Goal: Task Accomplishment & Management: Manage account settings

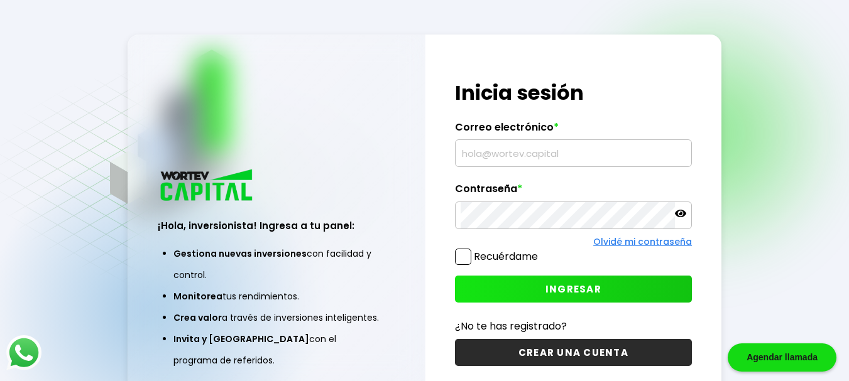
type input "[EMAIL_ADDRESS][DOMAIN_NAME]"
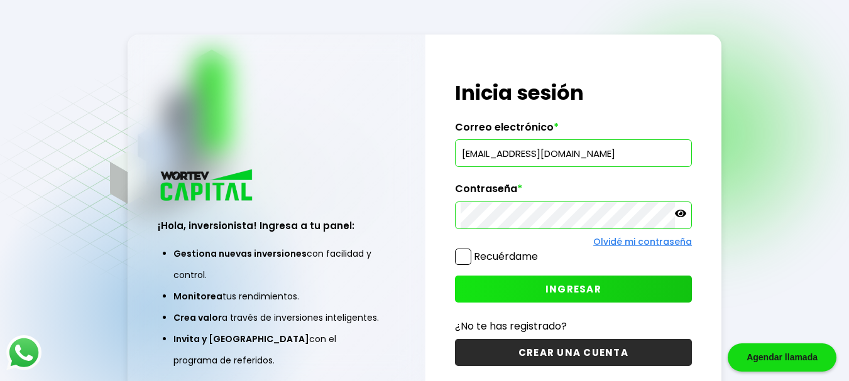
click at [462, 257] on span at bounding box center [463, 257] width 16 height 16
click at [540, 251] on input "Recuérdame" at bounding box center [540, 251] width 0 height 0
click at [576, 291] on span "INGRESAR" at bounding box center [573, 289] width 56 height 13
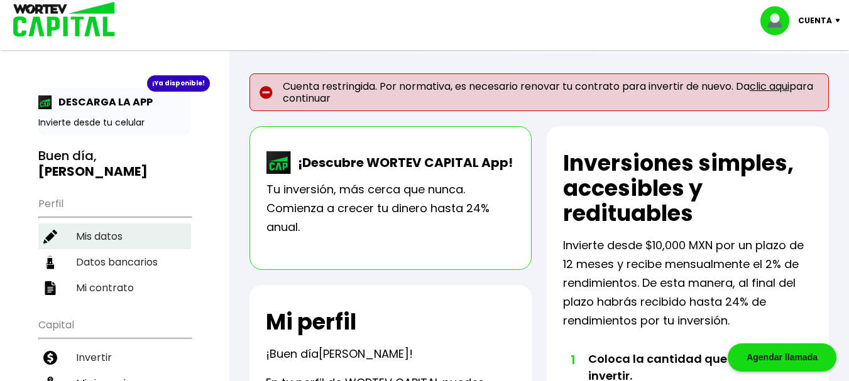
click at [105, 238] on li "Mis datos" at bounding box center [114, 237] width 153 height 26
select select "Hombre"
select select "Bachillerato"
select select "MI"
select select "BBVA Bancomer"
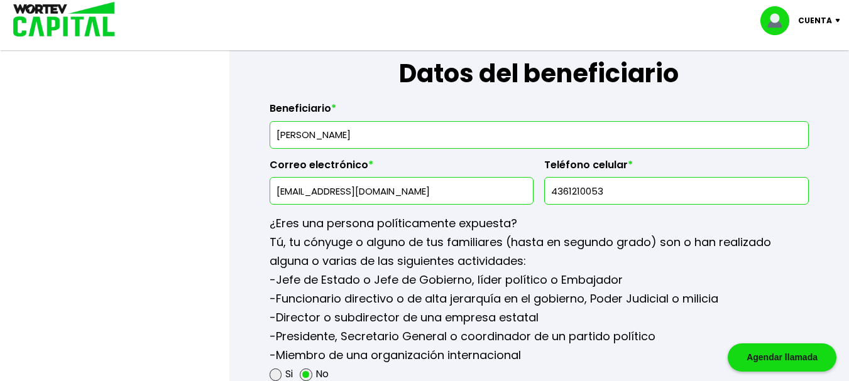
scroll to position [1508, 0]
click at [417, 141] on input "[PERSON_NAME]" at bounding box center [539, 134] width 528 height 26
type input "J"
click at [333, 135] on input "[PERSON_NAME]" at bounding box center [539, 134] width 528 height 26
type input "[PERSON_NAME]"
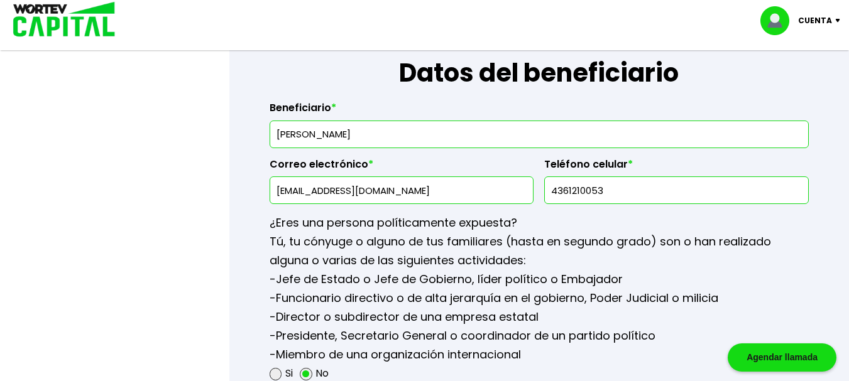
click at [426, 194] on input "[EMAIL_ADDRESS][DOMAIN_NAME]" at bounding box center [401, 190] width 253 height 26
type input "f"
type input "[EMAIL_ADDRESS][DOMAIN_NAME]"
click at [615, 196] on input "4361210053" at bounding box center [676, 190] width 253 height 26
type input "4423560236"
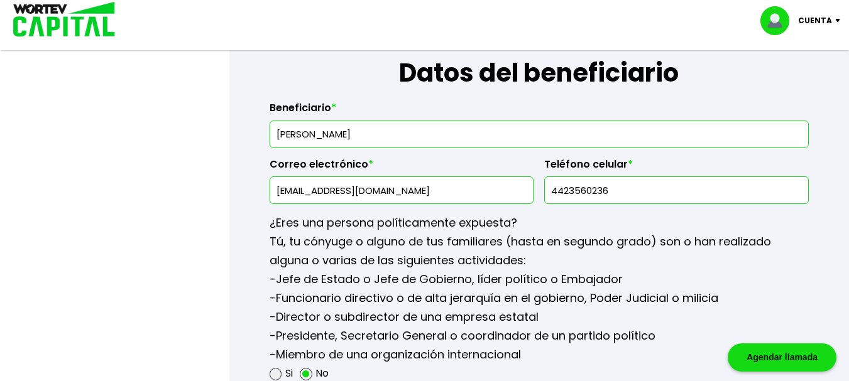
click at [627, 222] on p "¿Eres una persona políticamente expuesta?" at bounding box center [539, 223] width 539 height 19
click at [409, 137] on input "[PERSON_NAME]" at bounding box center [539, 134] width 528 height 26
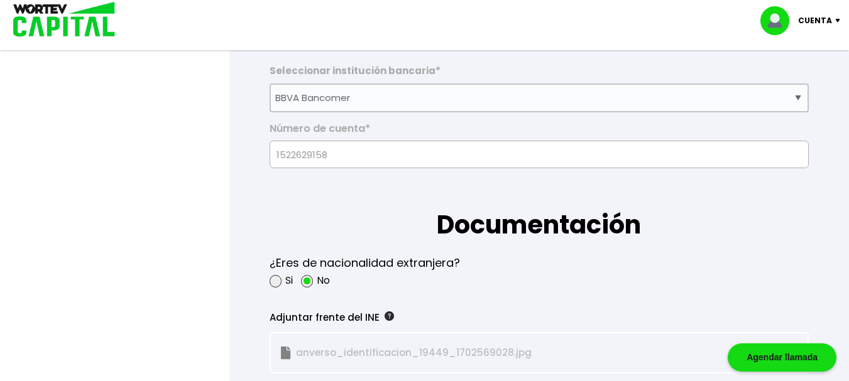
scroll to position [691, 0]
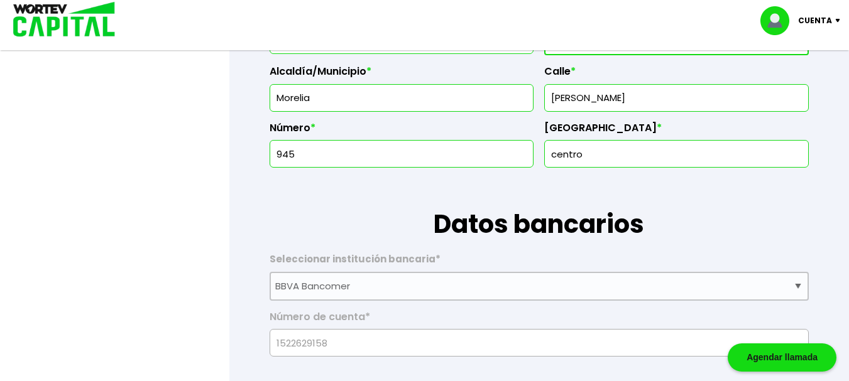
type input "[PERSON_NAME]"
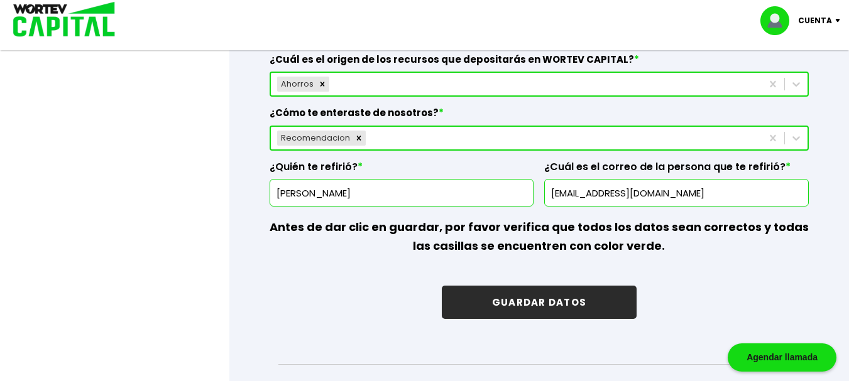
scroll to position [1904, 0]
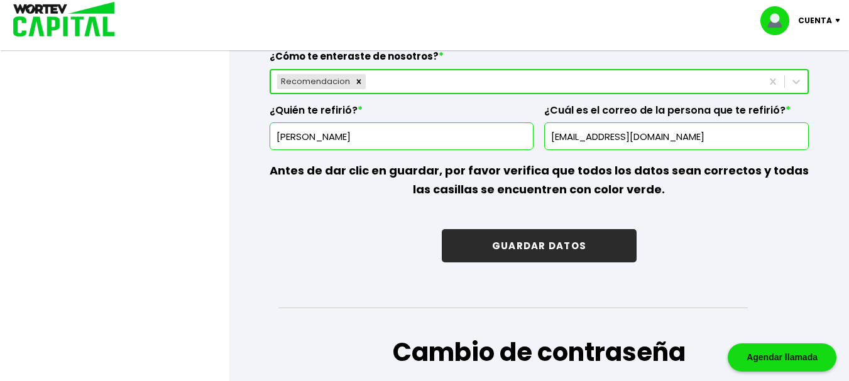
click at [517, 240] on button "GUARDAR DATOS" at bounding box center [539, 245] width 195 height 33
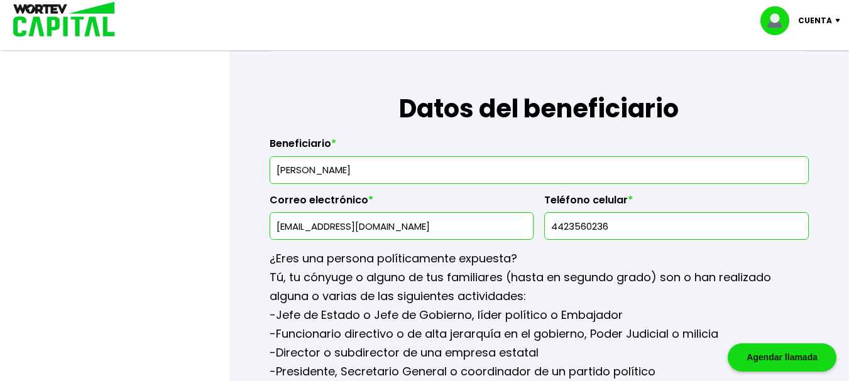
scroll to position [1465, 0]
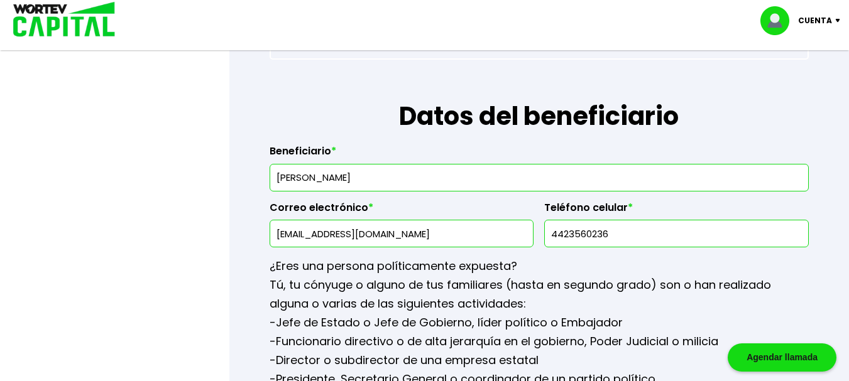
click at [422, 241] on input "[EMAIL_ADDRESS][DOMAIN_NAME]" at bounding box center [401, 234] width 253 height 26
type input "m"
type input "[EMAIL_ADDRESS][DOMAIN_NAME]"
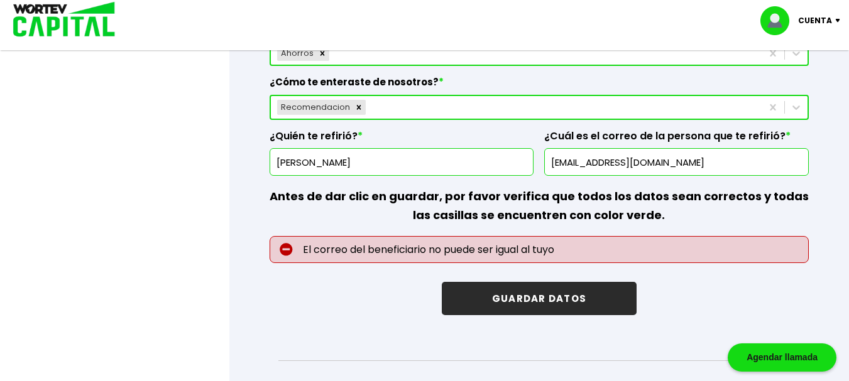
scroll to position [1904, 0]
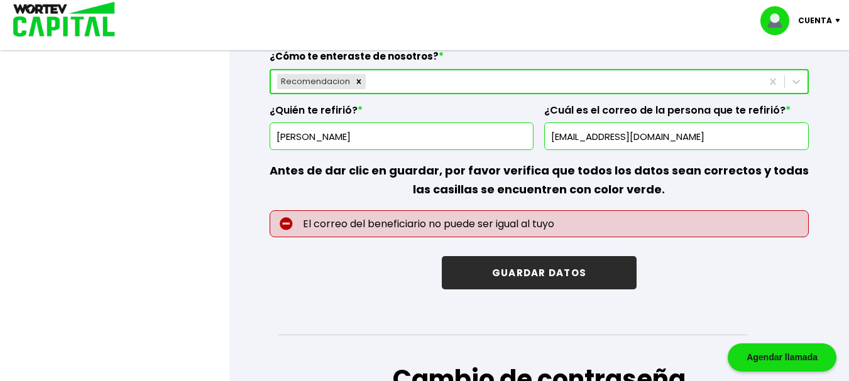
click at [523, 271] on button "GUARDAR DATOS" at bounding box center [539, 272] width 195 height 33
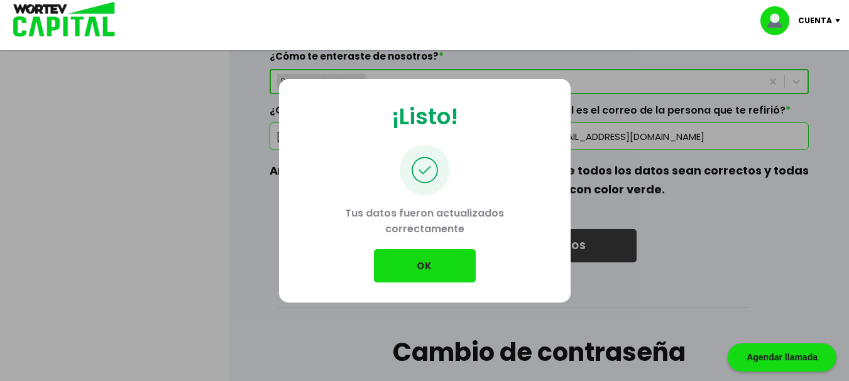
click at [420, 262] on button "OK" at bounding box center [425, 265] width 102 height 33
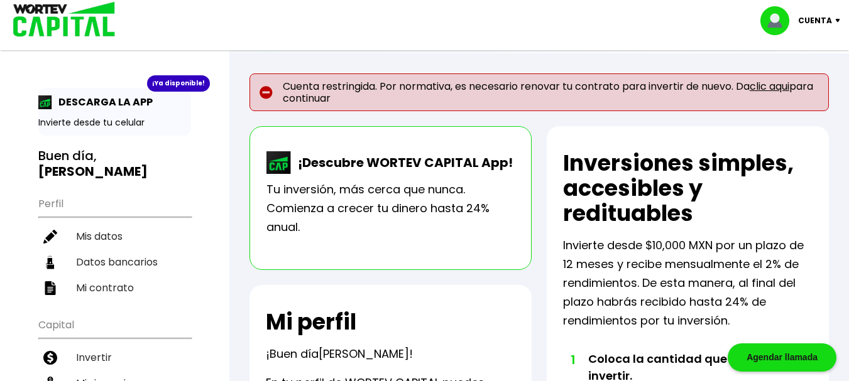
click at [775, 85] on link "clic aqui" at bounding box center [770, 86] width 40 height 14
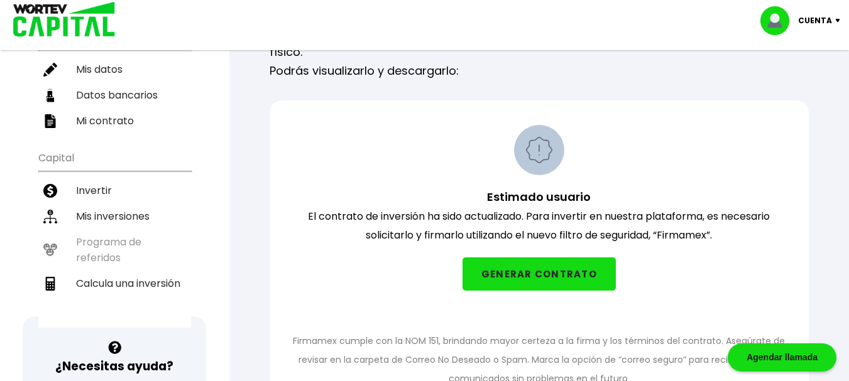
scroll to position [188, 0]
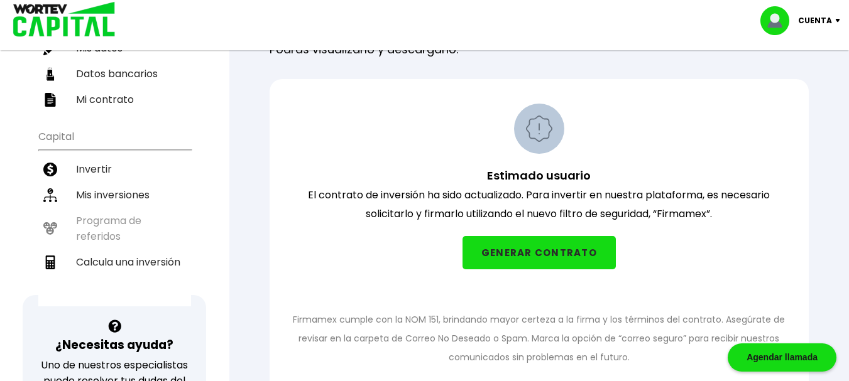
click at [527, 251] on button "GENERAR CONTRATO" at bounding box center [538, 252] width 153 height 33
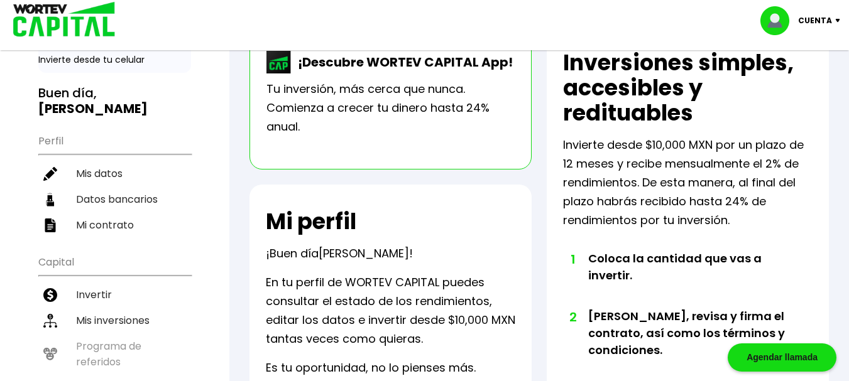
scroll to position [126, 0]
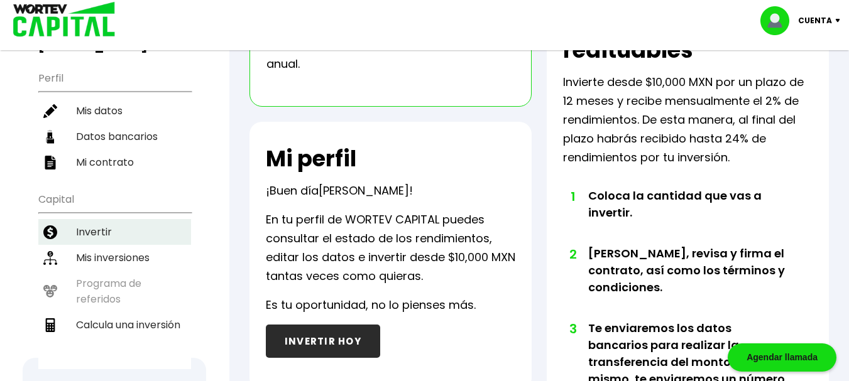
click at [93, 232] on li "Invertir" at bounding box center [114, 232] width 153 height 26
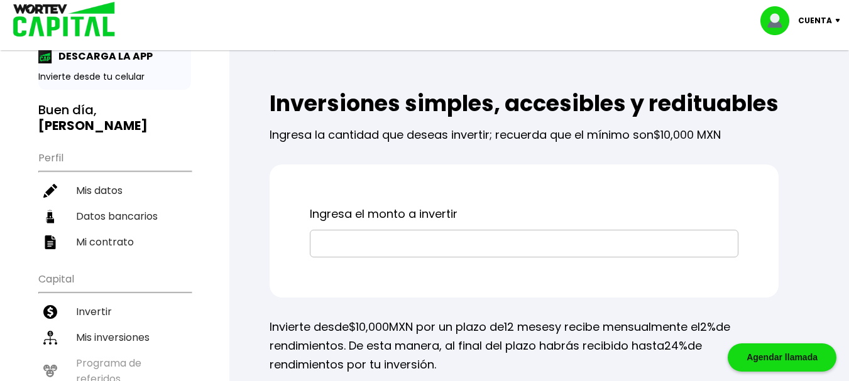
scroll to position [24, 0]
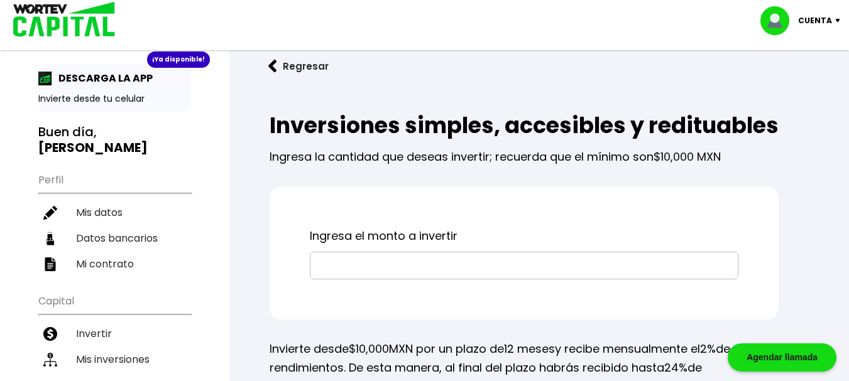
click at [344, 279] on input "text" at bounding box center [523, 266] width 417 height 26
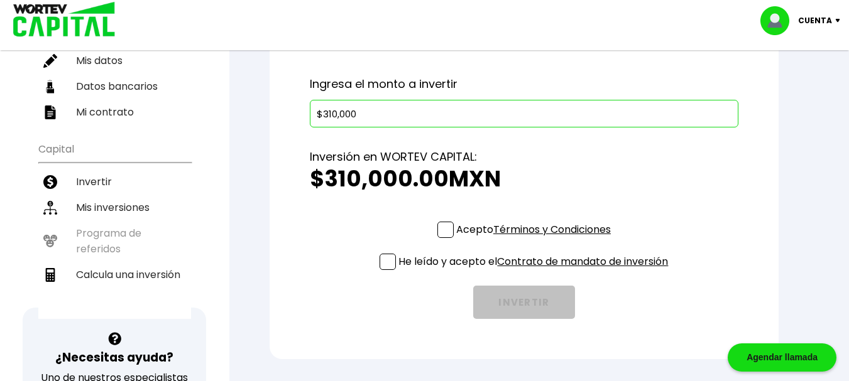
scroll to position [212, 0]
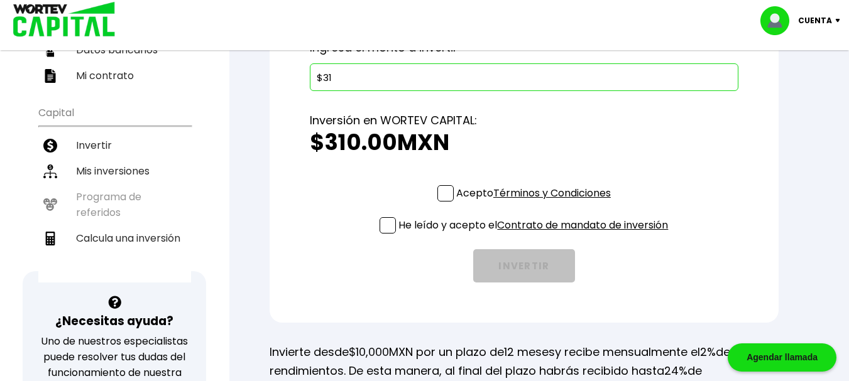
type input "$3"
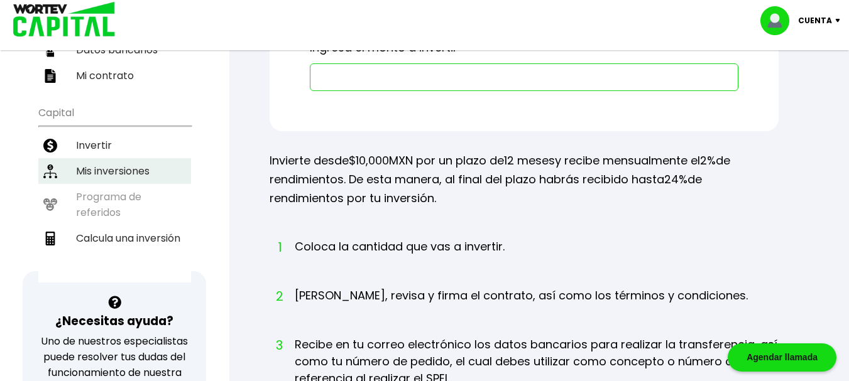
click at [99, 168] on li "Mis inversiones" at bounding box center [114, 171] width 153 height 26
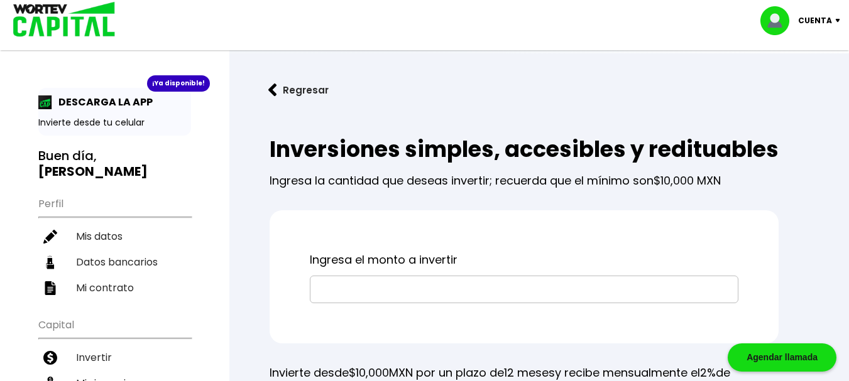
scroll to position [212, 0]
